Goal: Navigation & Orientation: Find specific page/section

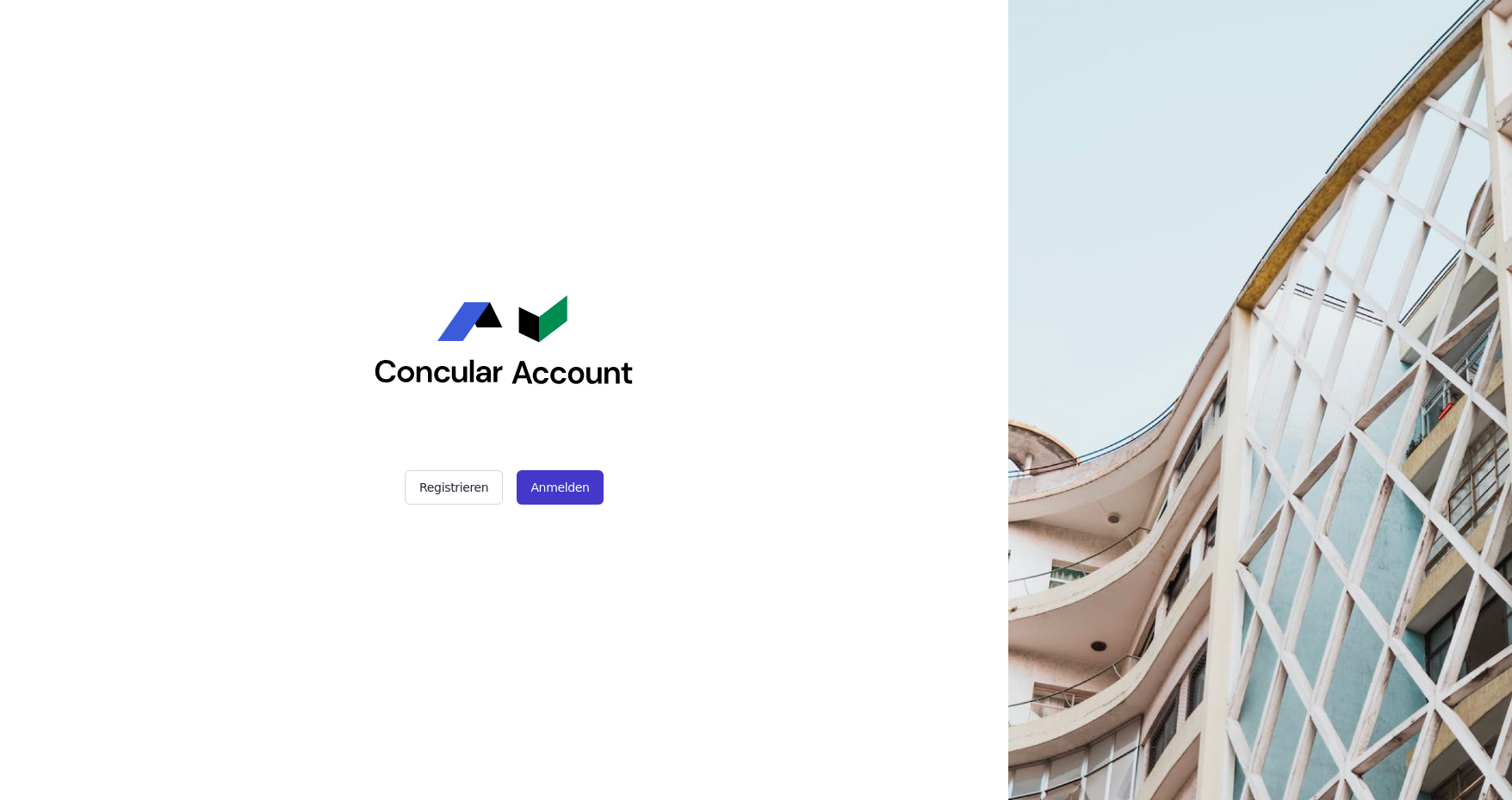
click at [547, 481] on button "Anmelden" at bounding box center [559, 488] width 86 height 35
